Goal: Information Seeking & Learning: Check status

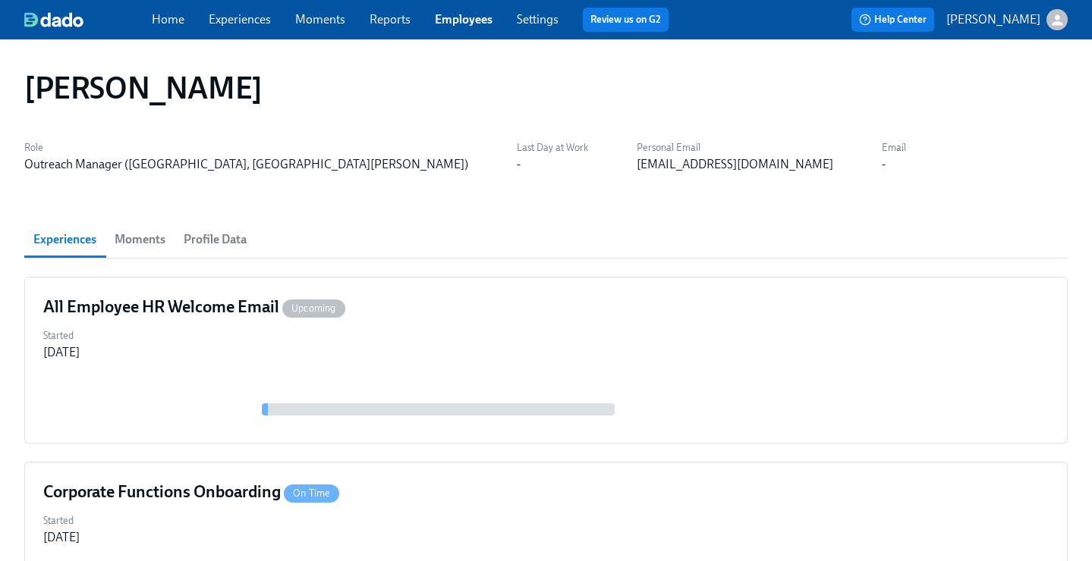
click at [476, 20] on link "Employees" at bounding box center [464, 19] width 58 height 14
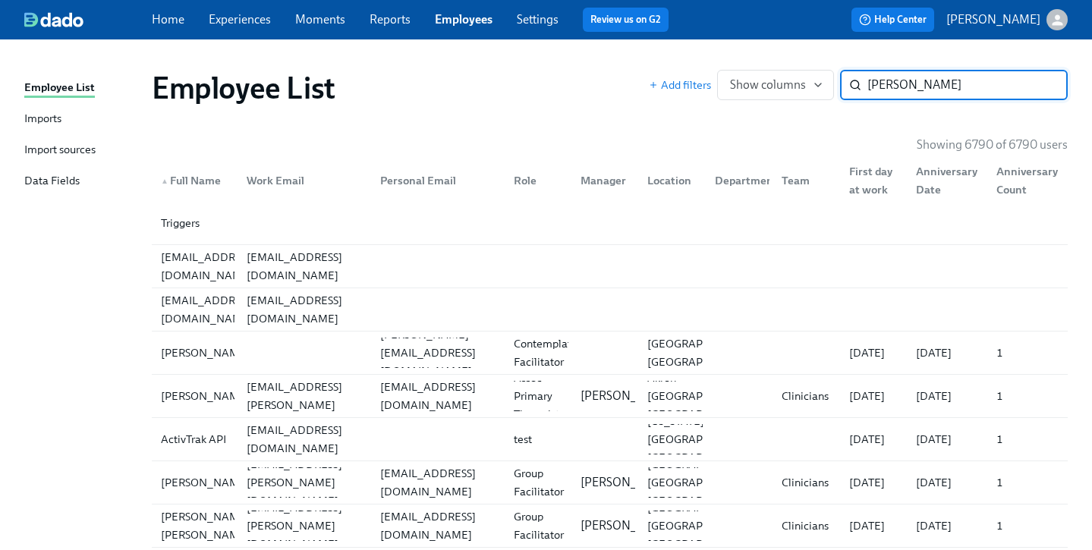
type input "isaac"
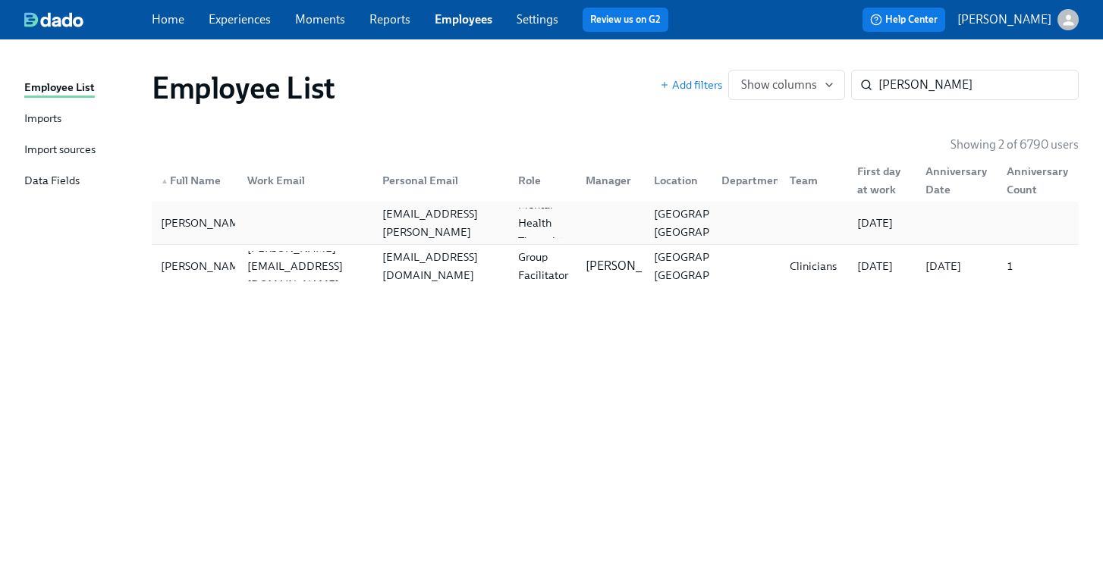
click at [353, 225] on div at bounding box center [302, 223] width 135 height 30
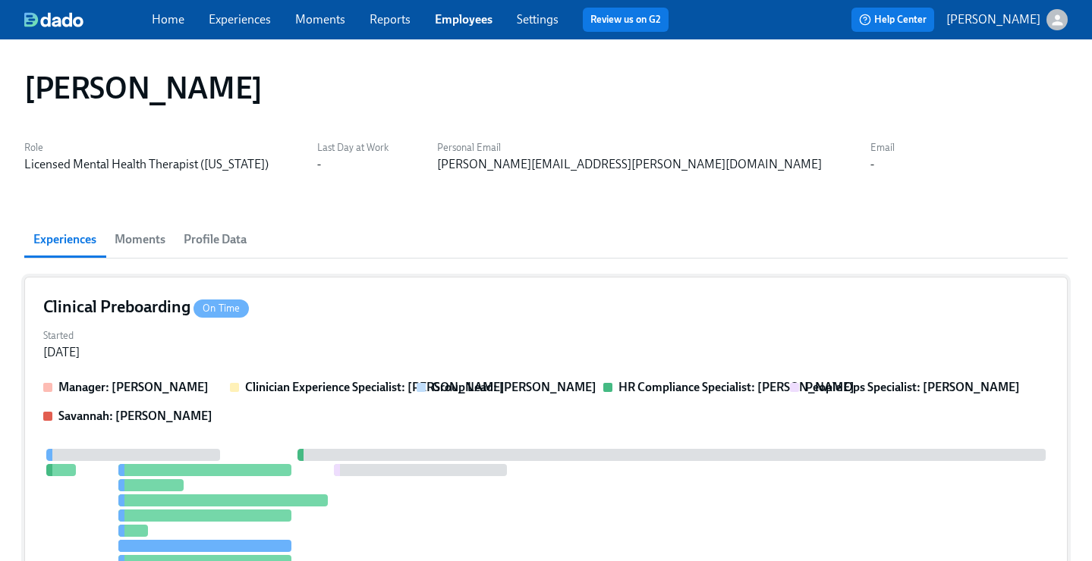
click at [383, 337] on div "Started Oct 12, 2025" at bounding box center [545, 343] width 1005 height 36
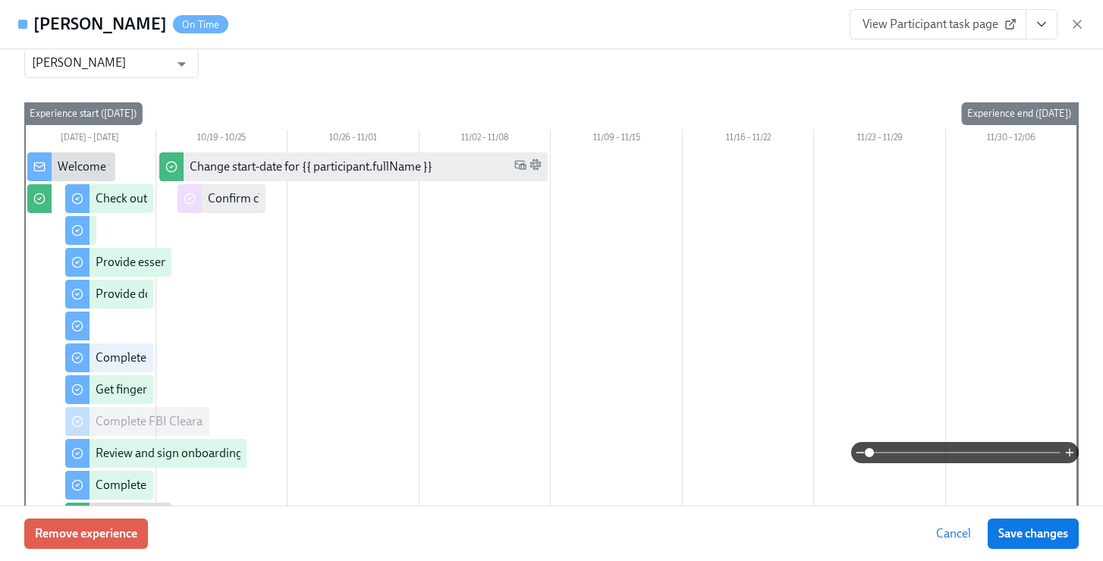
scroll to position [103, 0]
click at [1047, 30] on icon "View task page" at bounding box center [1041, 24] width 15 height 15
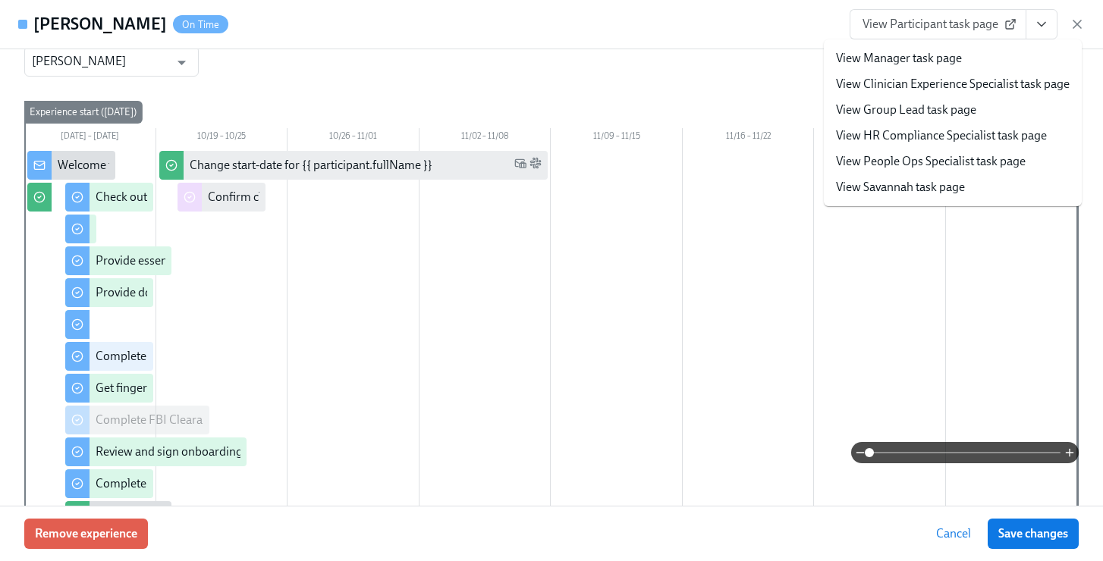
click at [962, 23] on span "View Participant task page" at bounding box center [938, 24] width 151 height 15
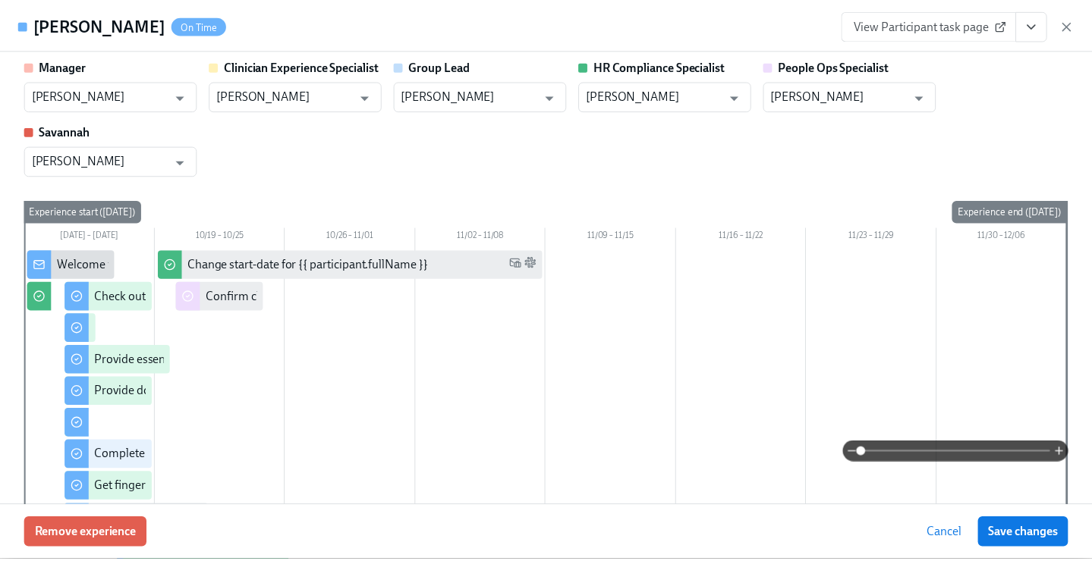
scroll to position [0, 0]
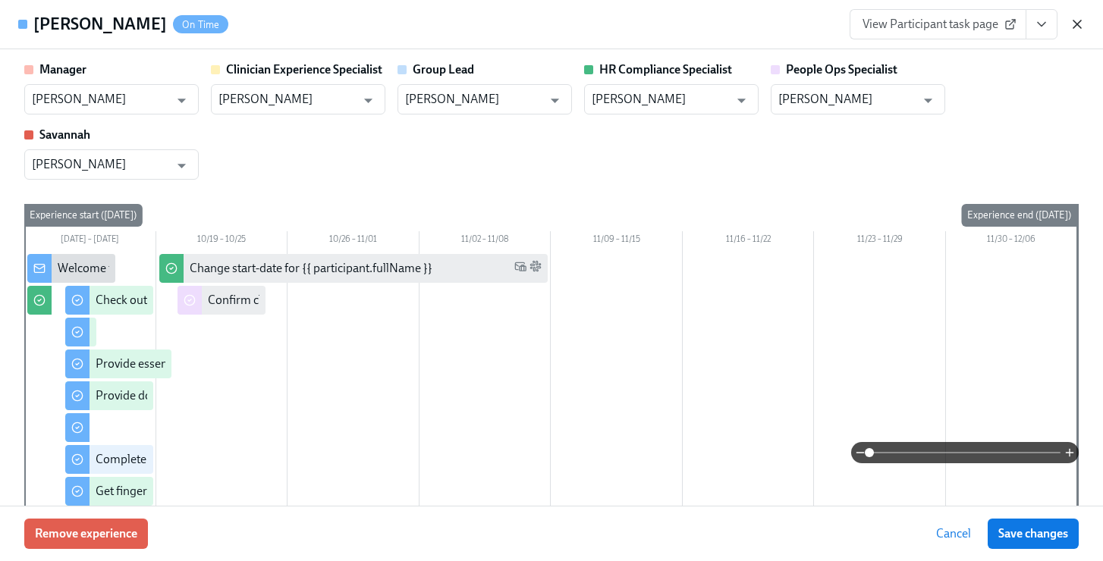
click at [1077, 21] on icon "button" at bounding box center [1077, 24] width 15 height 15
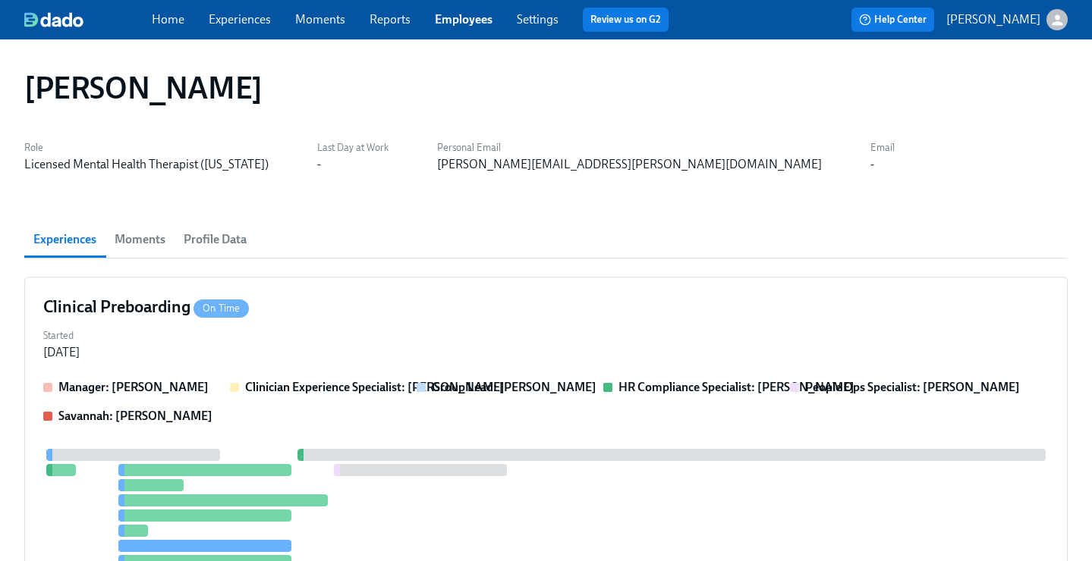
click at [250, 27] on span "Experiences" at bounding box center [240, 19] width 62 height 17
click at [255, 19] on link "Experiences" at bounding box center [240, 19] width 62 height 14
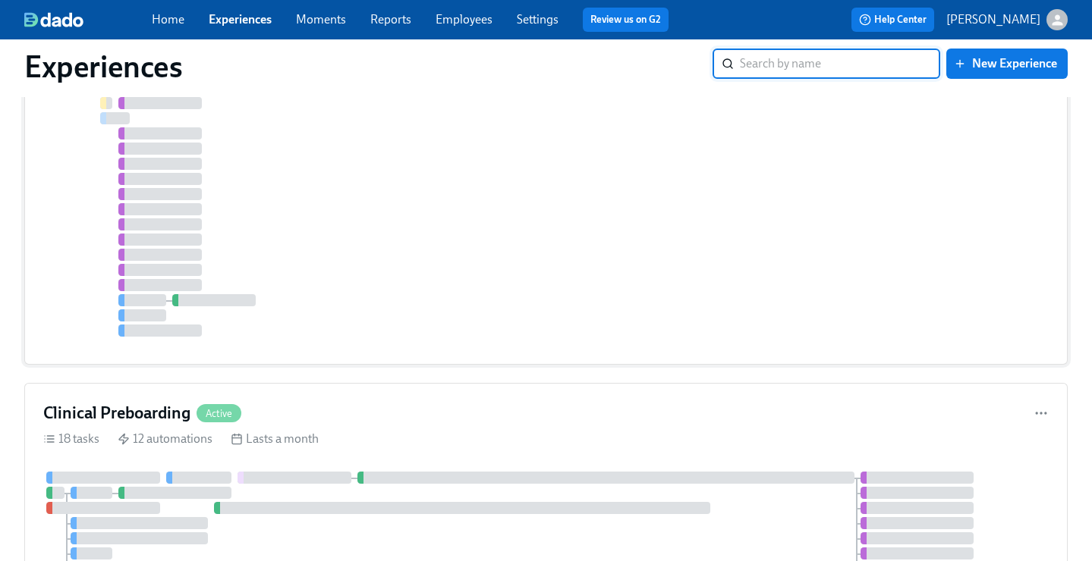
scroll to position [446, 0]
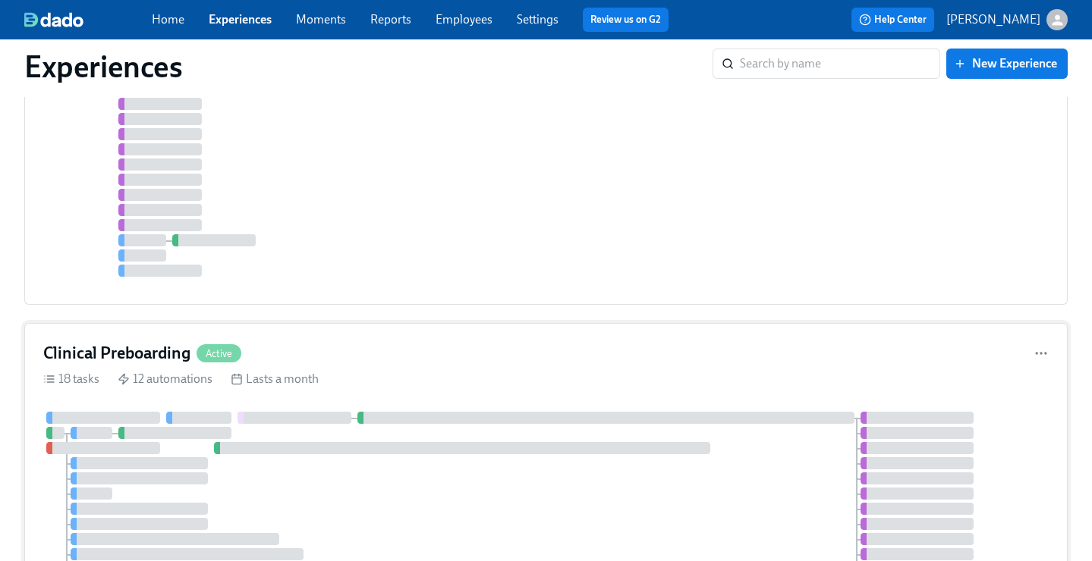
click at [316, 356] on div "Clinical Preboarding Active" at bounding box center [545, 353] width 1005 height 23
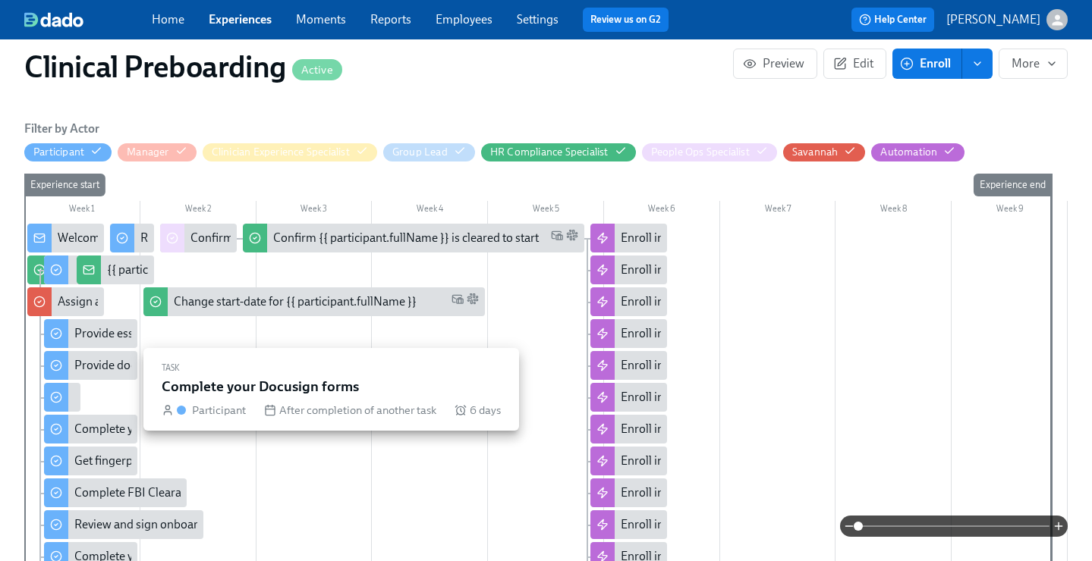
scroll to position [572, 0]
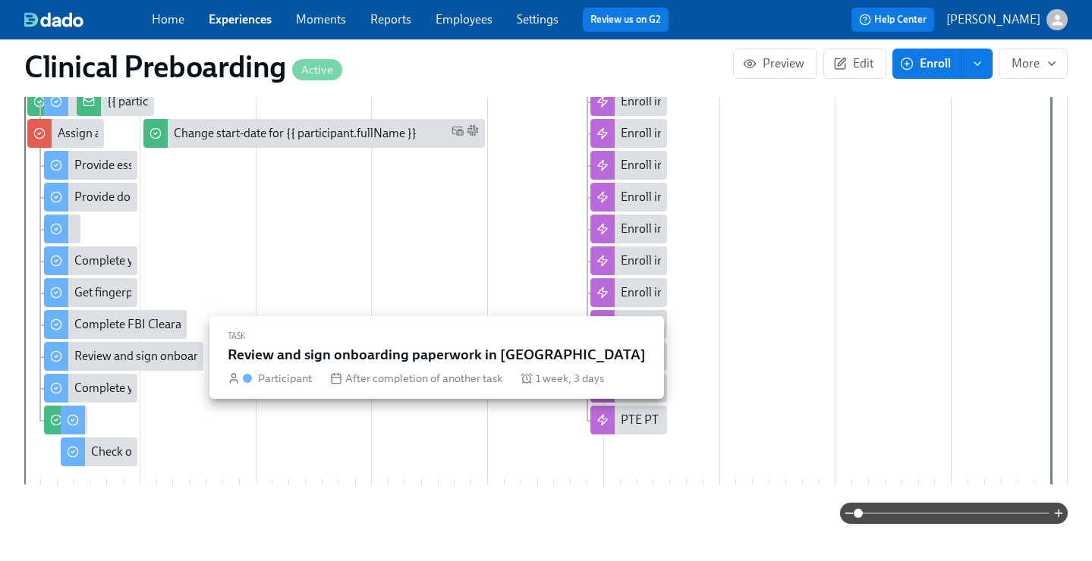
click at [119, 323] on div "Complete FBI Clearance Screening AFTER Fingerprinting" at bounding box center [221, 324] width 295 height 17
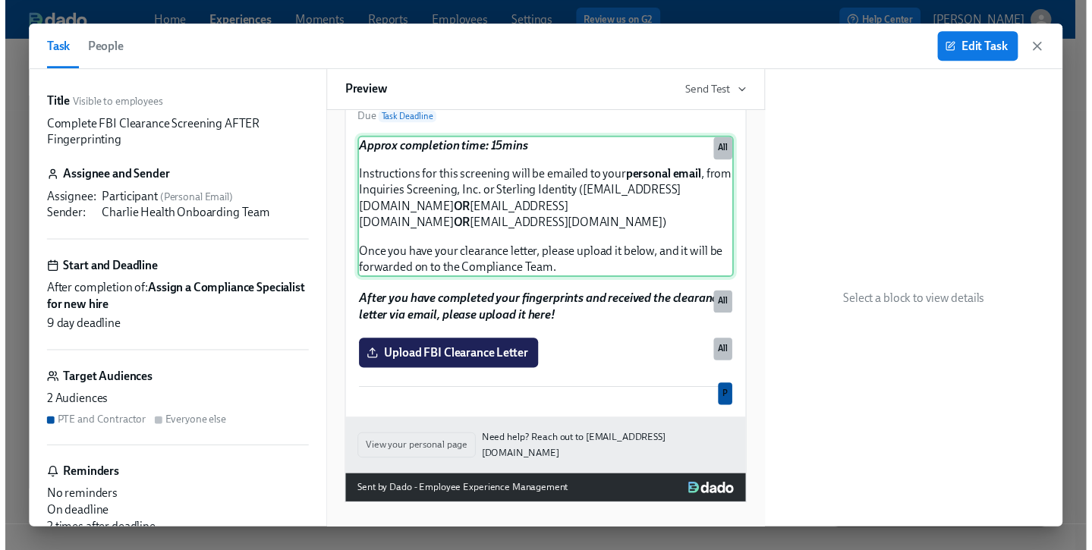
scroll to position [0, 17975]
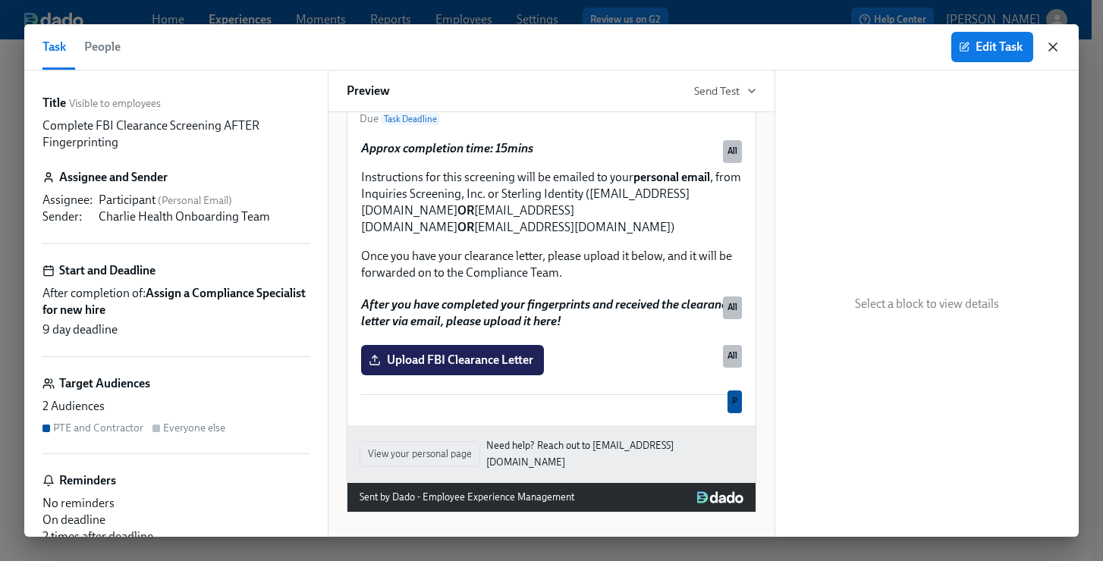
click at [1047, 43] on icon "button" at bounding box center [1052, 46] width 15 height 15
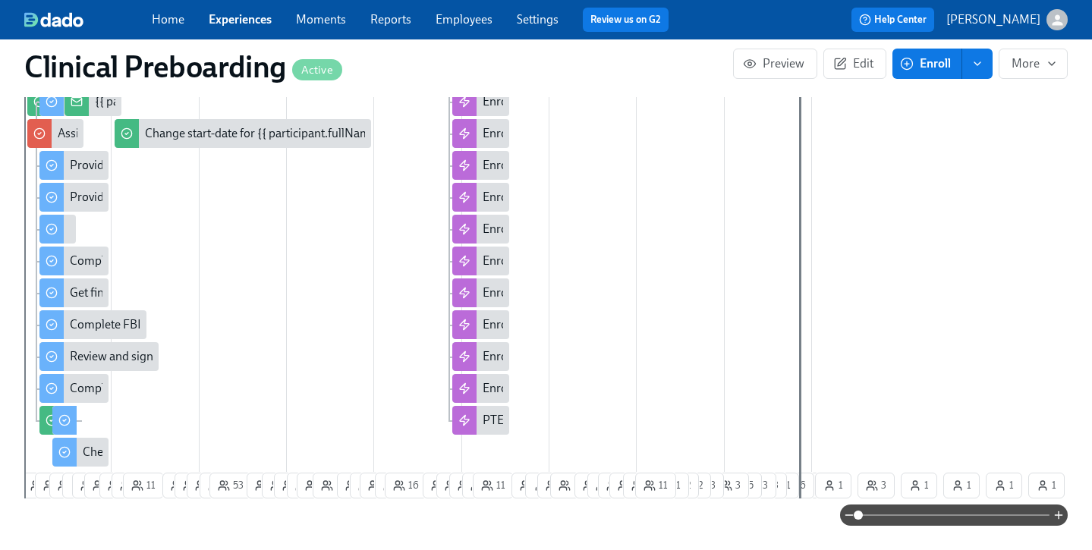
click at [475, 20] on link "Employees" at bounding box center [463, 19] width 57 height 14
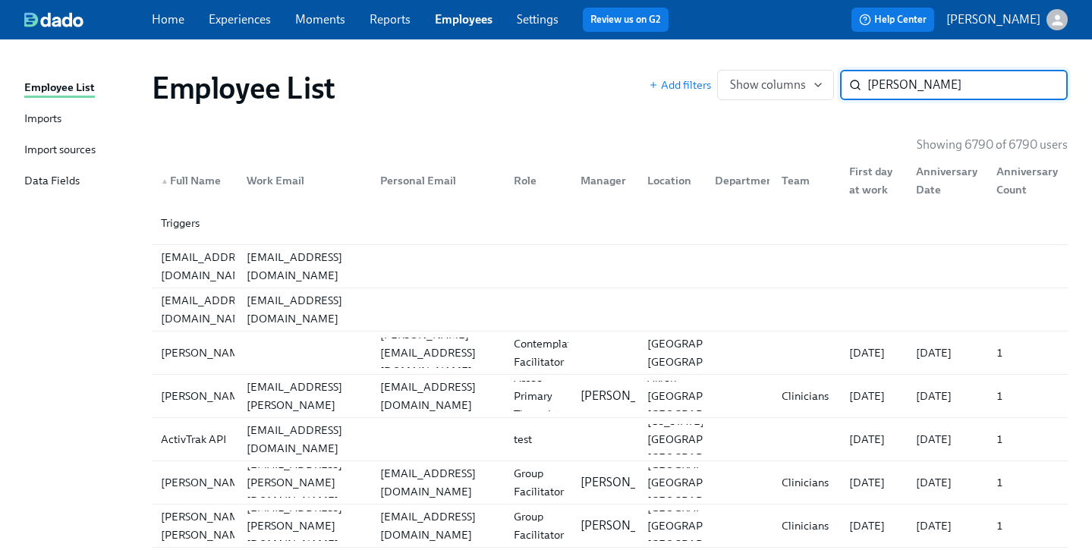
type input "isaac"
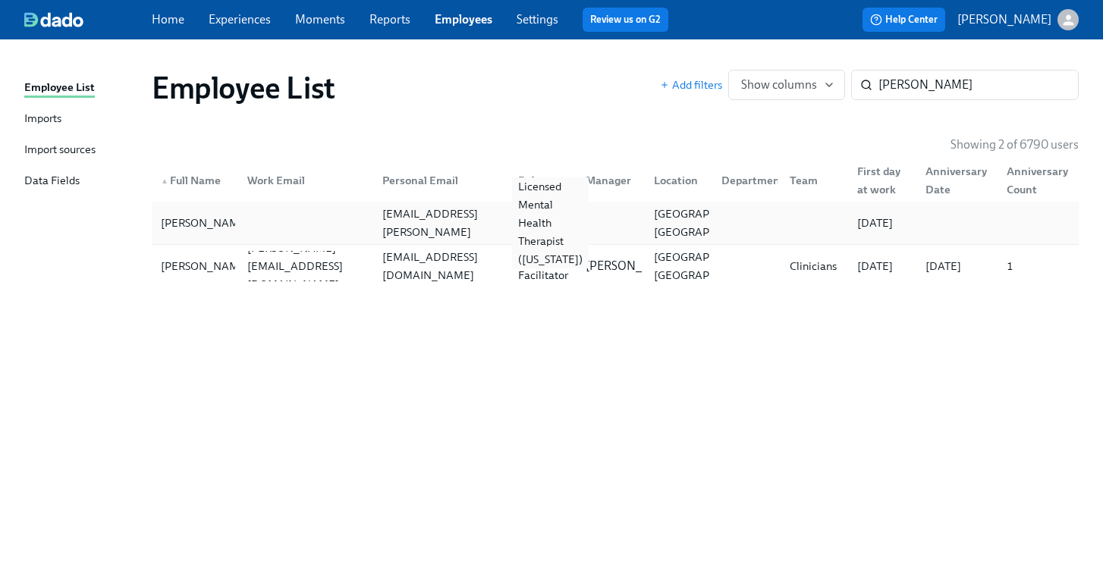
click at [545, 220] on div "Licensed Mental Health Therapist (Pennsylvania)" at bounding box center [550, 223] width 77 height 91
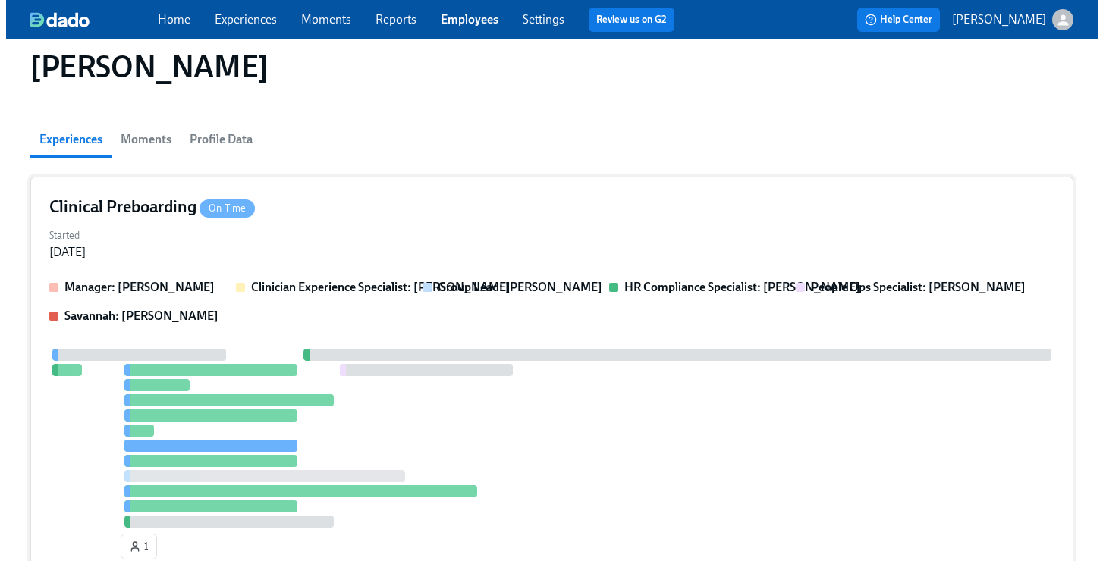
scroll to position [261, 0]
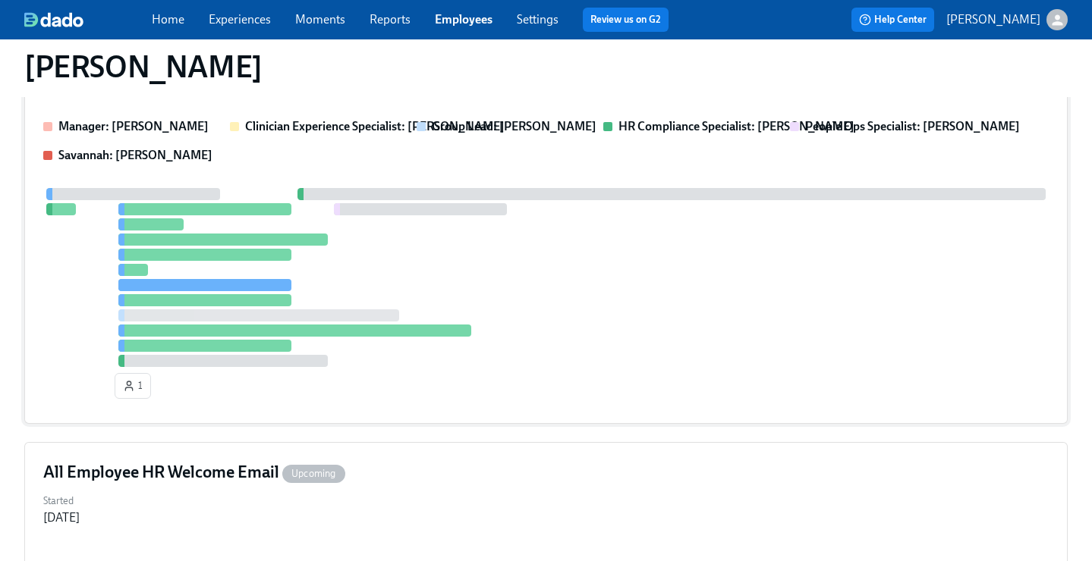
click at [443, 266] on div at bounding box center [545, 277] width 1005 height 179
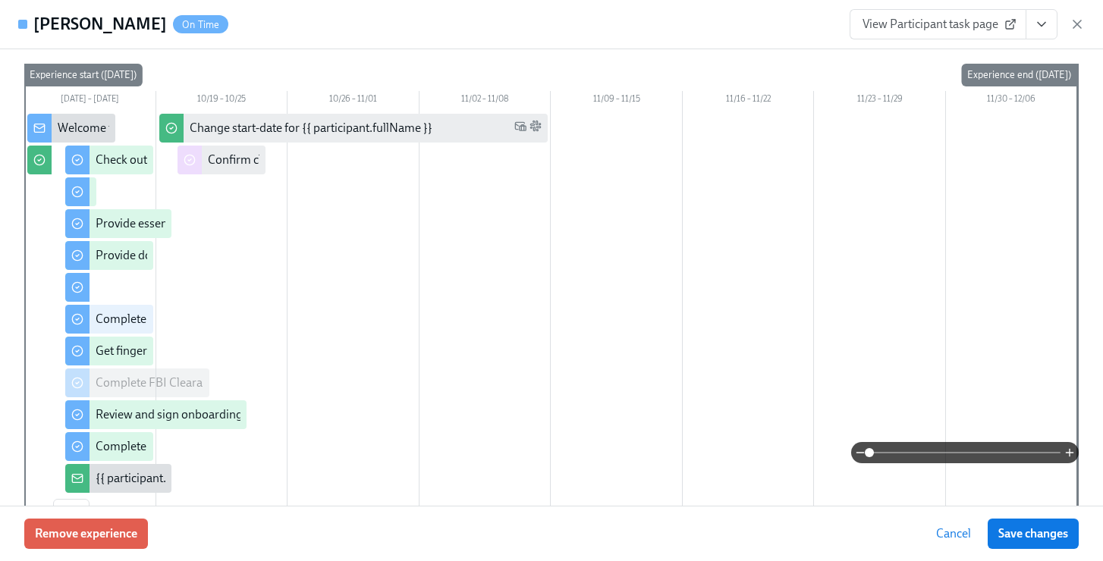
scroll to position [149, 0]
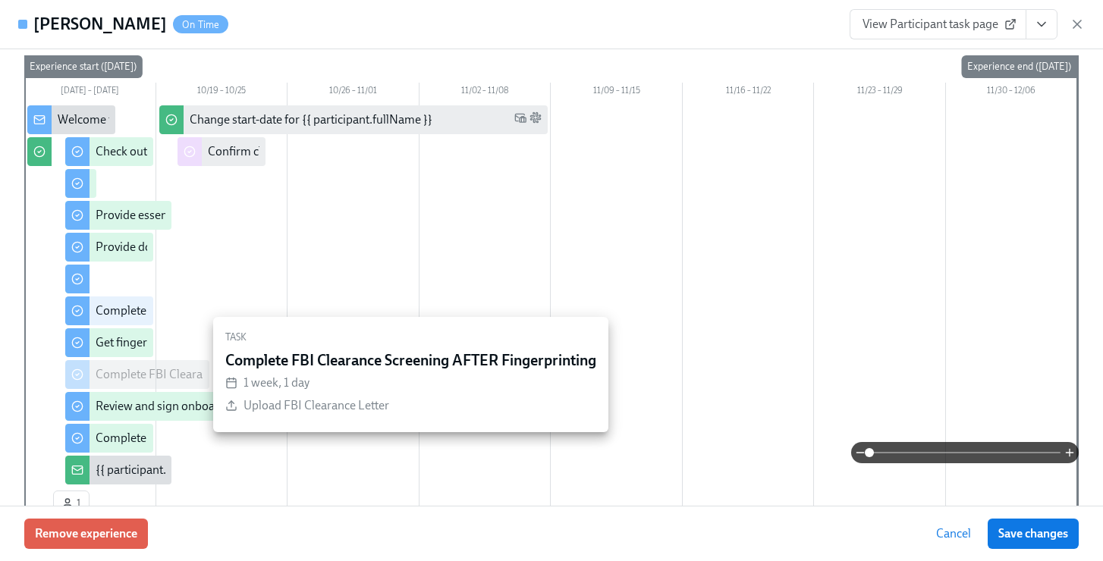
click at [134, 369] on div "Complete FBI Clearance Screening AFTER Fingerprinting" at bounding box center [243, 374] width 295 height 17
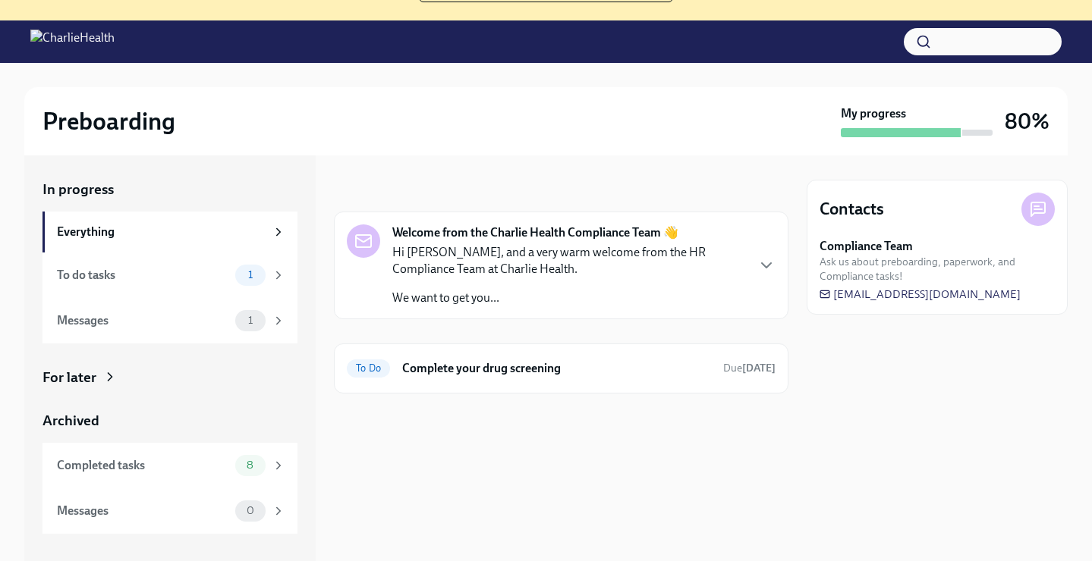
scroll to position [156, 0]
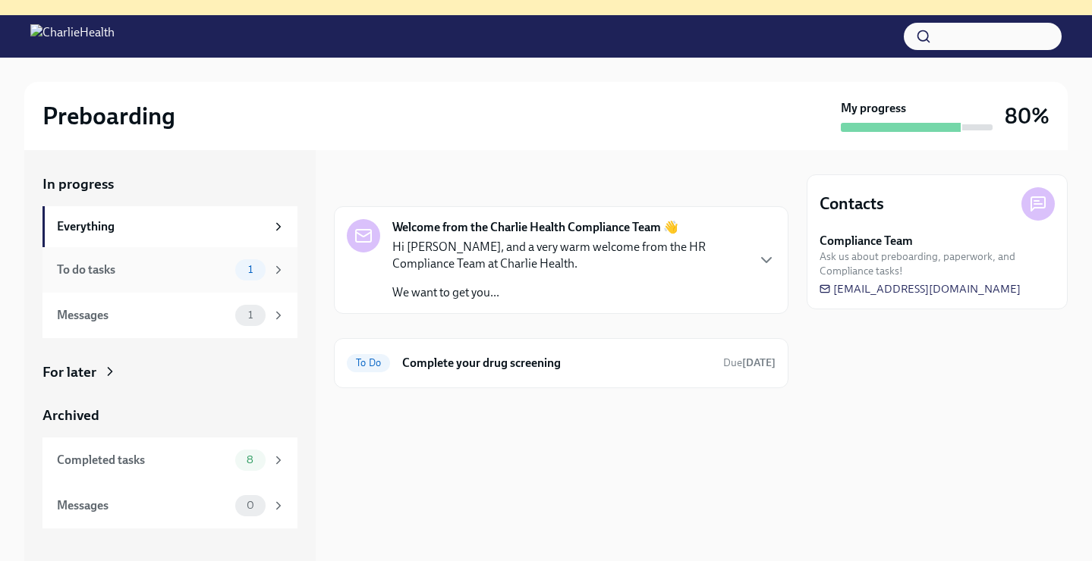
click at [178, 273] on div "To do tasks" at bounding box center [143, 270] width 172 height 17
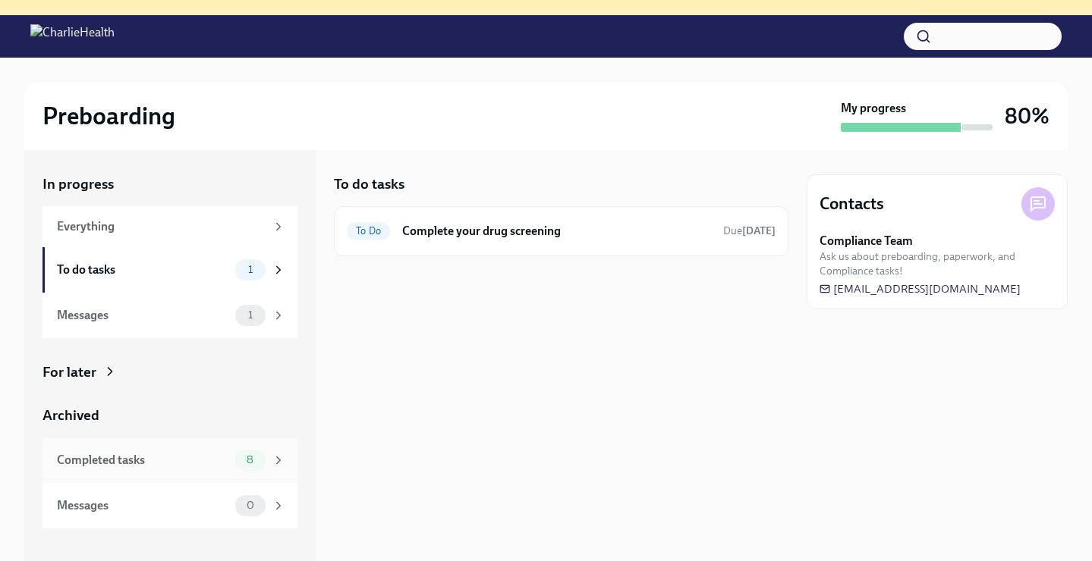
click at [156, 470] on div "Completed tasks 8" at bounding box center [171, 460] width 228 height 21
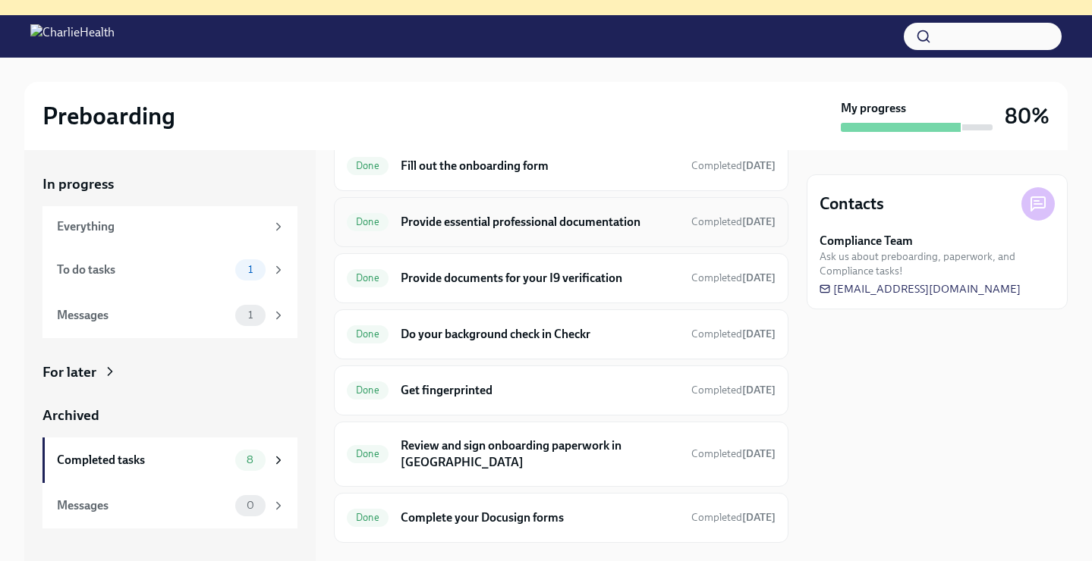
scroll to position [154, 0]
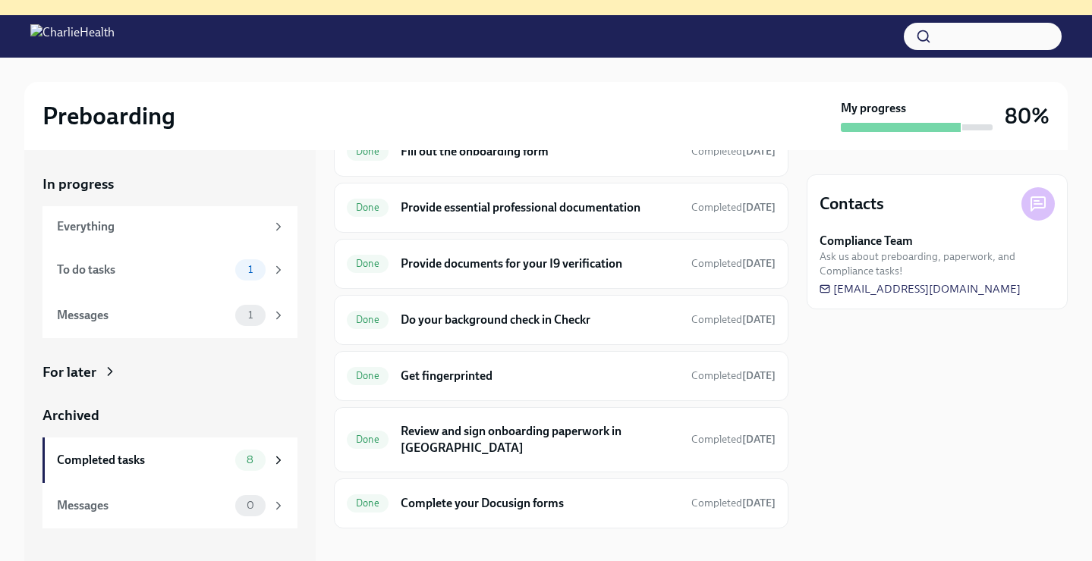
click at [102, 378] on icon at bounding box center [109, 371] width 15 height 15
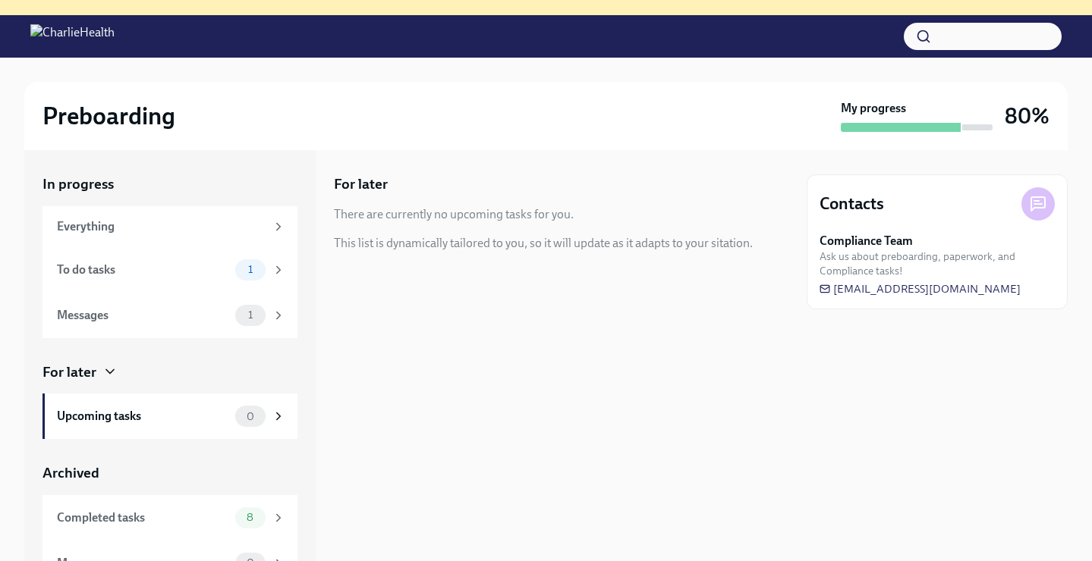
scroll to position [25, 0]
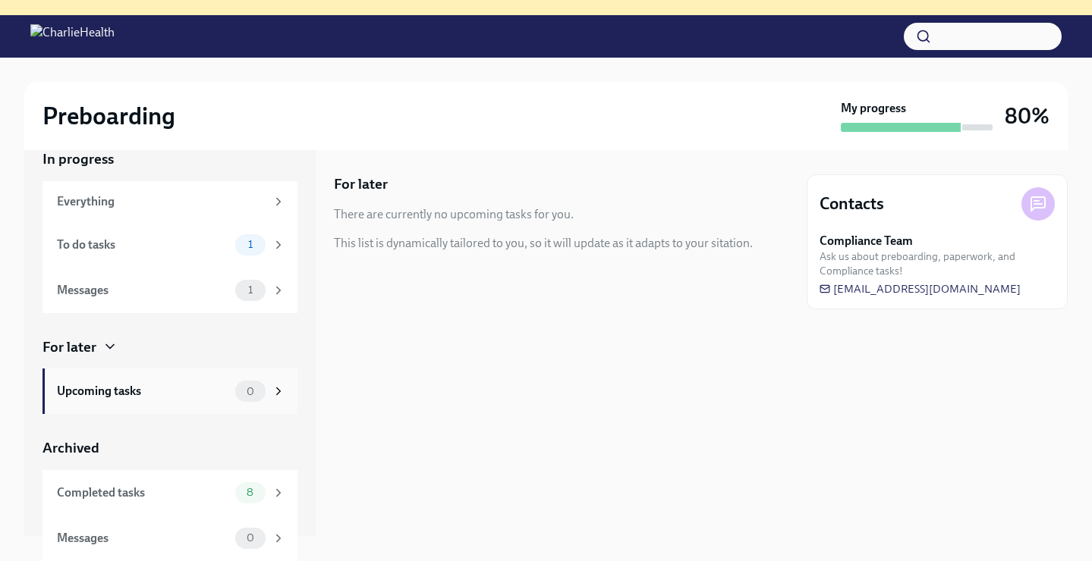
click at [129, 394] on div "Upcoming tasks" at bounding box center [143, 391] width 172 height 17
click at [129, 203] on div "Everything" at bounding box center [161, 201] width 209 height 17
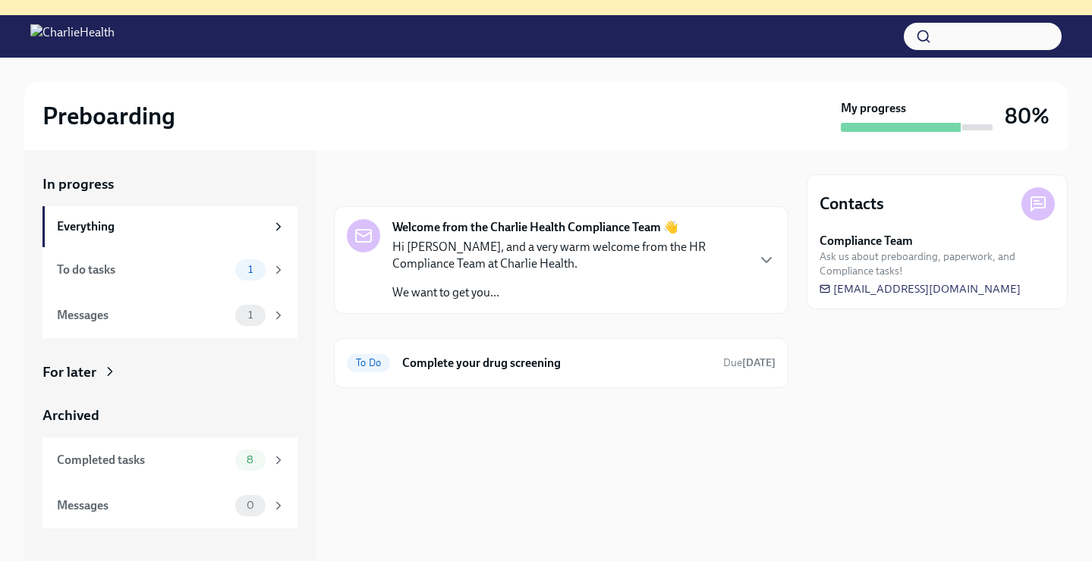
click at [600, 282] on div "Hi [PERSON_NAME], and a very warm welcome from the HR Compliance Team at Charli…" at bounding box center [568, 270] width 353 height 62
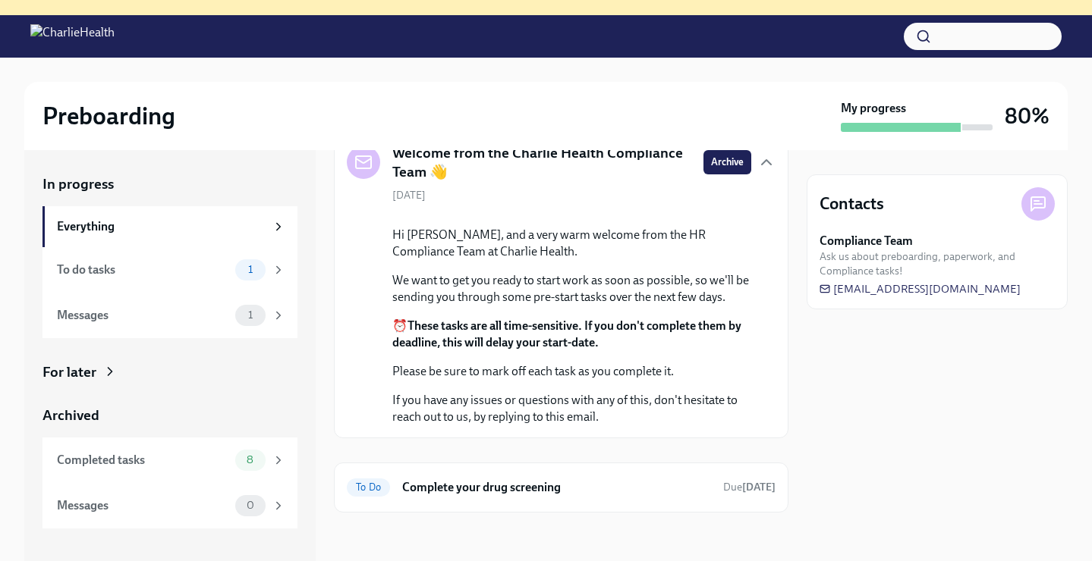
scroll to position [192, 0]
click at [117, 454] on div "Completed tasks" at bounding box center [143, 460] width 172 height 17
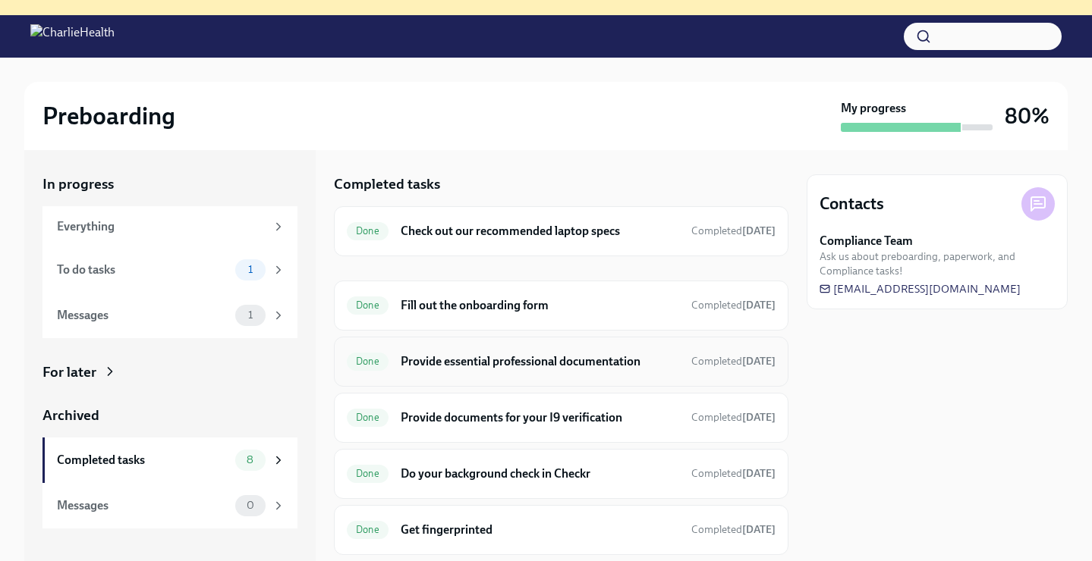
scroll to position [154, 0]
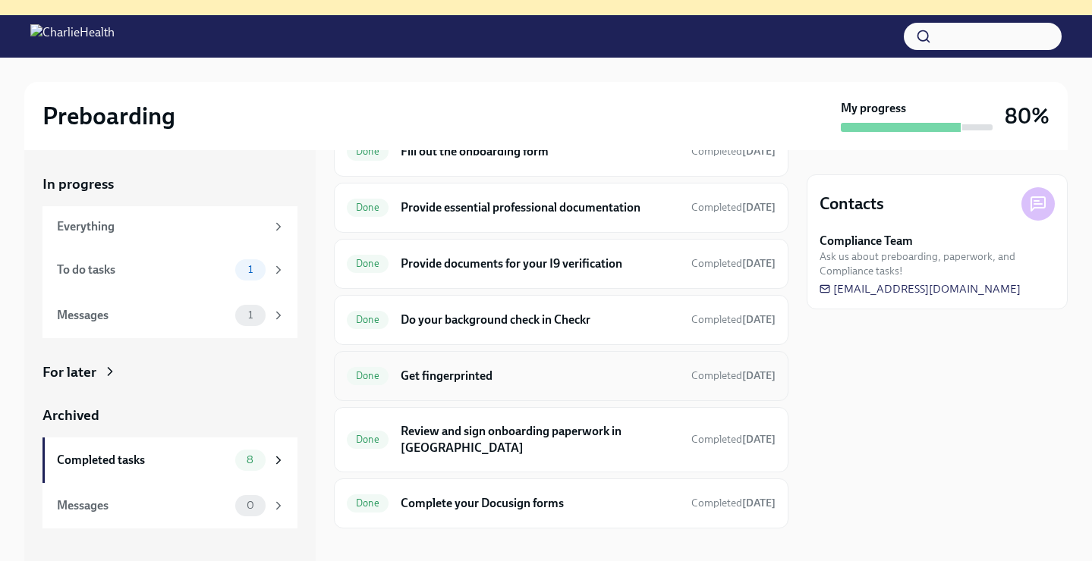
click at [494, 383] on h6 "Get fingerprinted" at bounding box center [540, 376] width 278 height 17
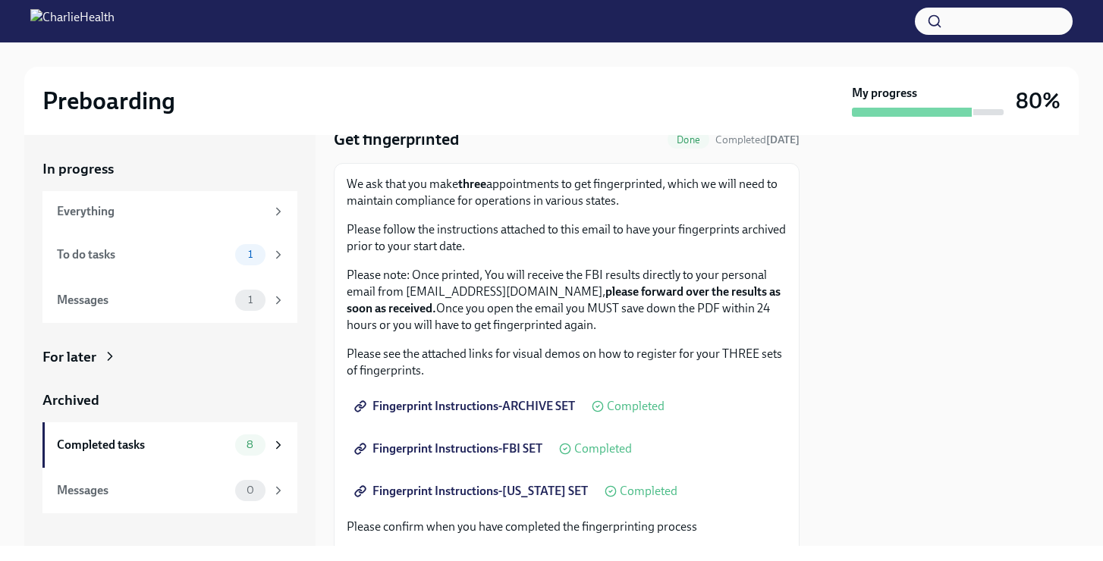
scroll to position [57, 0]
